Goal: Task Accomplishment & Management: Use online tool/utility

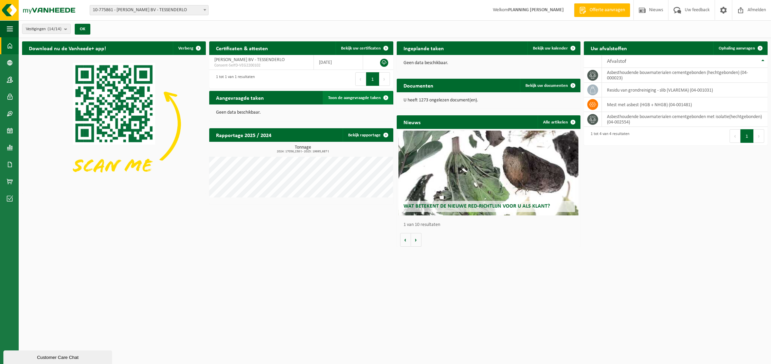
click at [354, 96] on span "Toon de aangevraagde taken" at bounding box center [354, 98] width 53 height 4
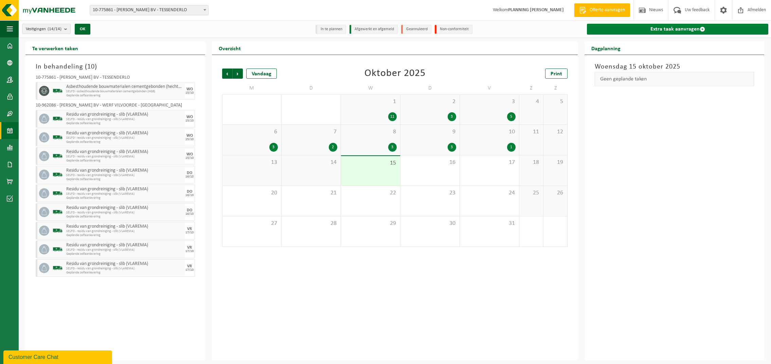
click at [678, 29] on link "Extra taak aanvragen" at bounding box center [677, 29] width 181 height 11
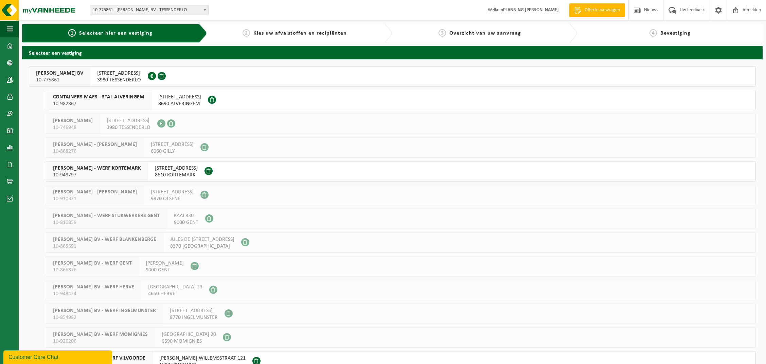
click at [116, 76] on span "SNELWEGSTRAAT 7" at bounding box center [119, 73] width 44 height 7
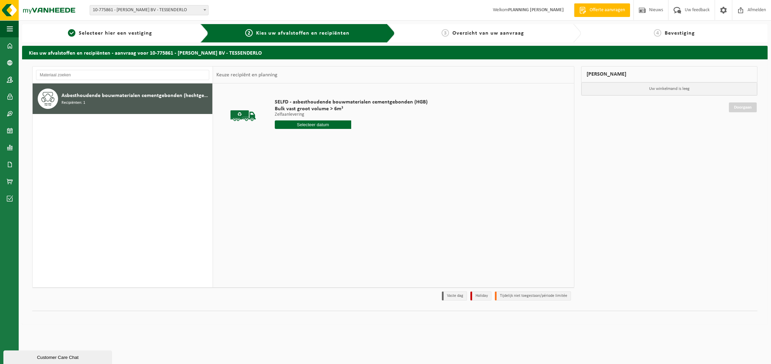
click at [133, 106] on div "Asbesthoudende bouwmaterialen cementgebonden (hechtgebonden) Recipiënten: 1" at bounding box center [135, 99] width 149 height 20
click at [318, 127] on input "text" at bounding box center [313, 125] width 76 height 8
click at [318, 189] on div "16" at bounding box center [317, 185] width 12 height 11
type input "Van [DATE]"
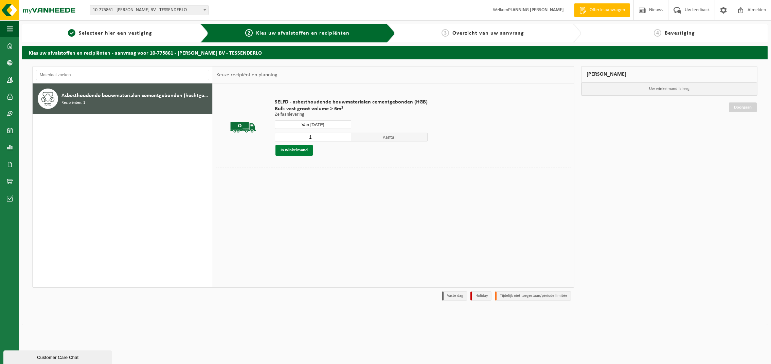
click at [306, 152] on button "In winkelmand" at bounding box center [293, 150] width 37 height 11
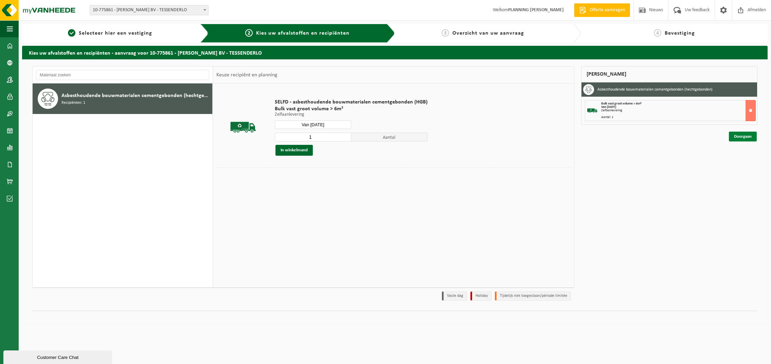
click at [743, 135] on link "Doorgaan" at bounding box center [743, 137] width 28 height 10
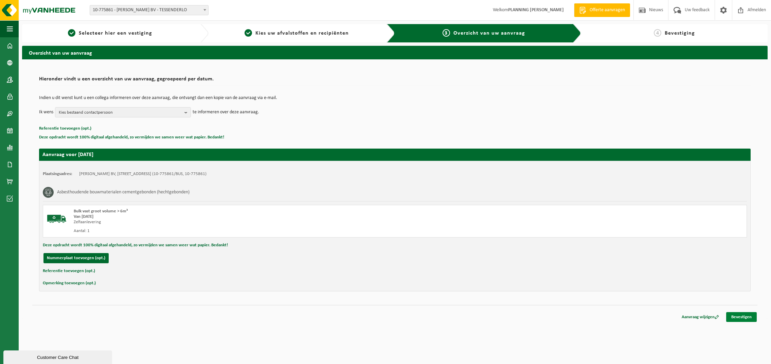
click at [736, 318] on link "Bevestigen" at bounding box center [741, 318] width 31 height 10
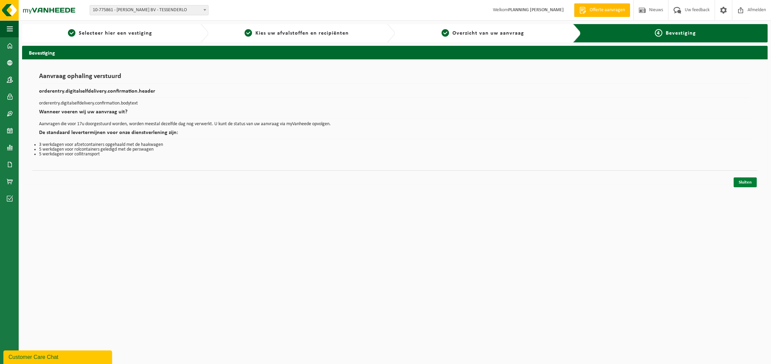
click at [747, 184] on link "Sluiten" at bounding box center [745, 183] width 23 height 10
